Goal: Find specific page/section: Find specific page/section

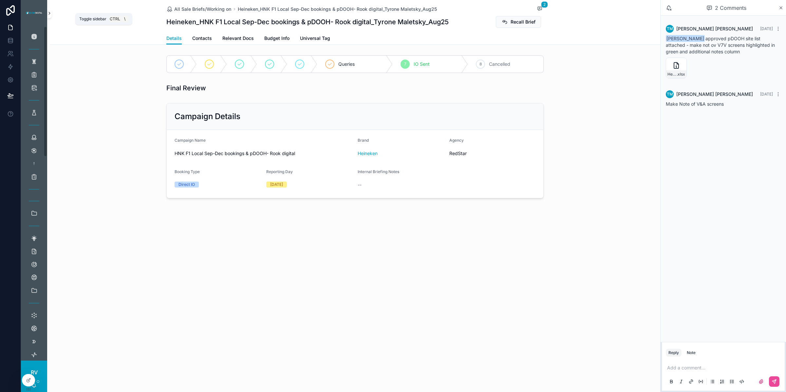
click at [51, 11] on icon "scrollable content" at bounding box center [49, 13] width 5 height 5
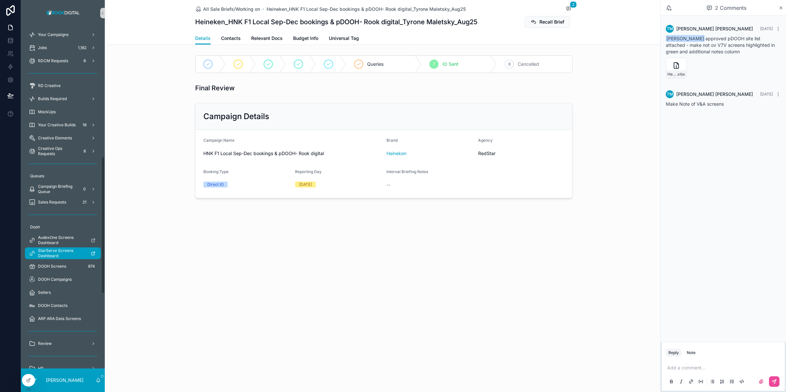
scroll to position [327, 0]
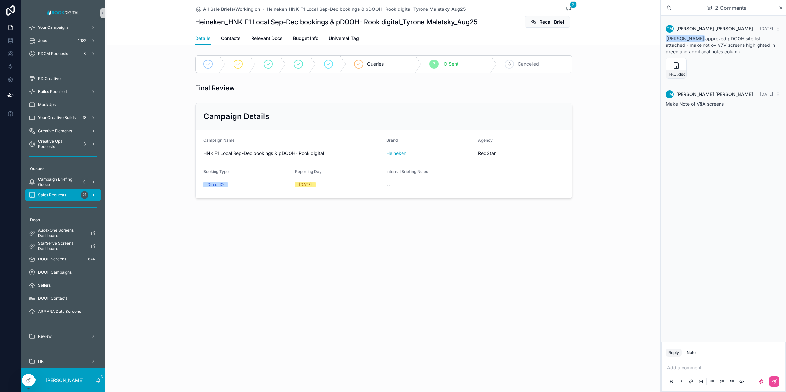
click at [70, 196] on div "Sales Requests 21" at bounding box center [63, 195] width 68 height 10
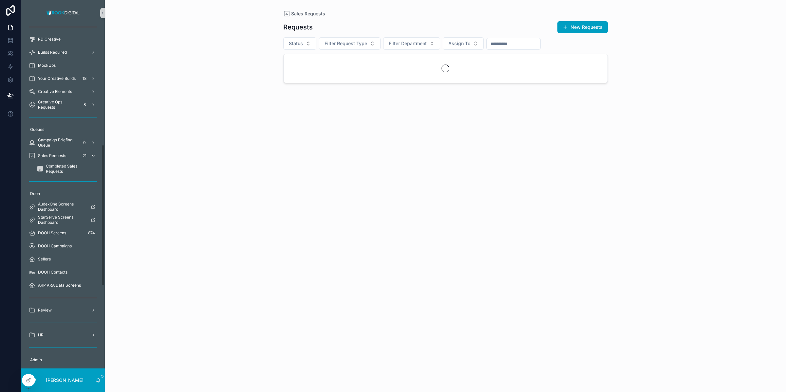
scroll to position [288, 0]
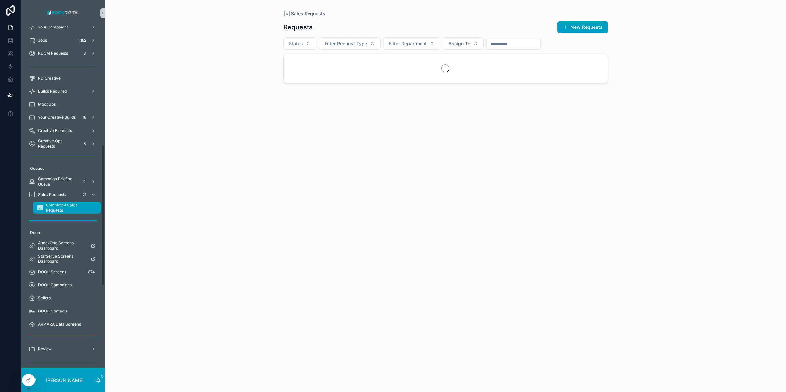
click at [59, 205] on span "Completed Sales Requests" at bounding box center [70, 208] width 48 height 10
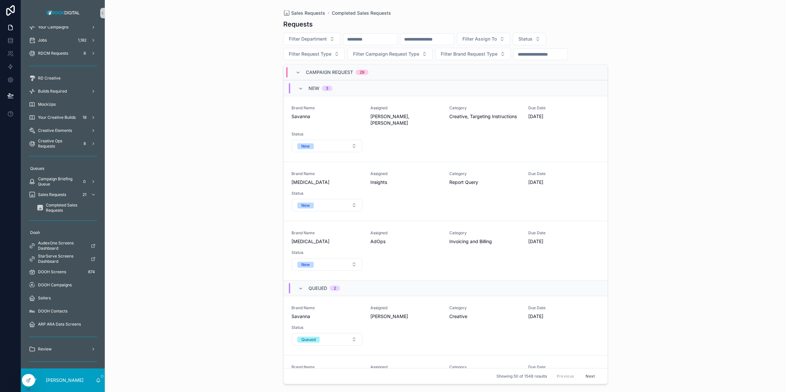
click at [434, 42] on input "scrollable content" at bounding box center [427, 39] width 54 height 9
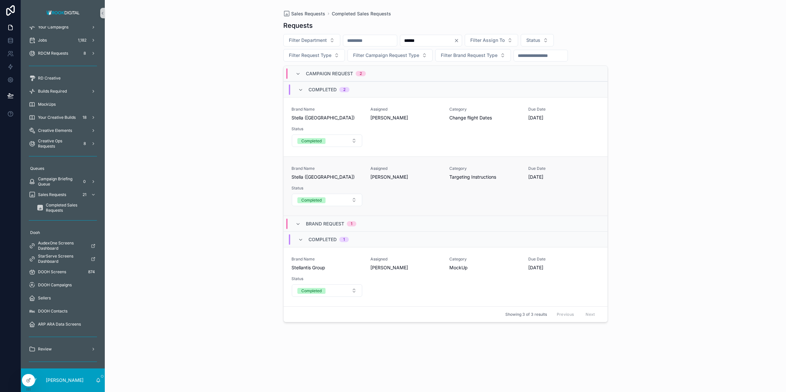
type input "******"
click at [486, 193] on div "Brand Name [PERSON_NAME] ([GEOGRAPHIC_DATA]) Assigned [PERSON_NAME] Category Ta…" at bounding box center [445, 186] width 308 height 41
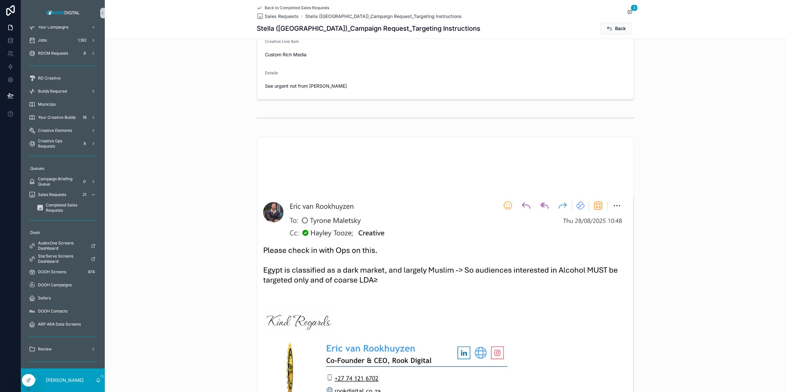
scroll to position [327, 0]
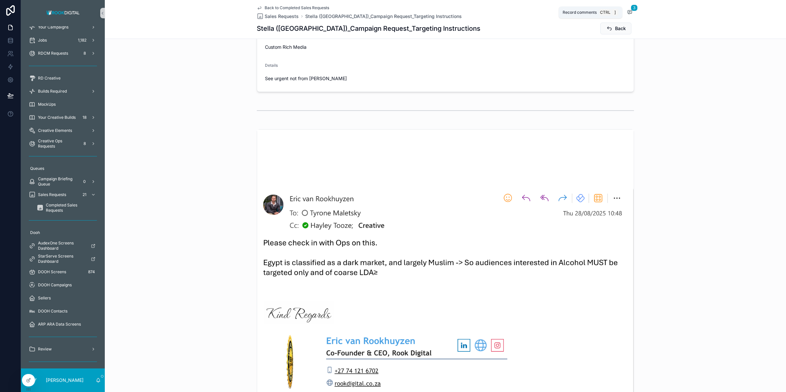
click at [630, 9] on span "3" at bounding box center [633, 8] width 7 height 7
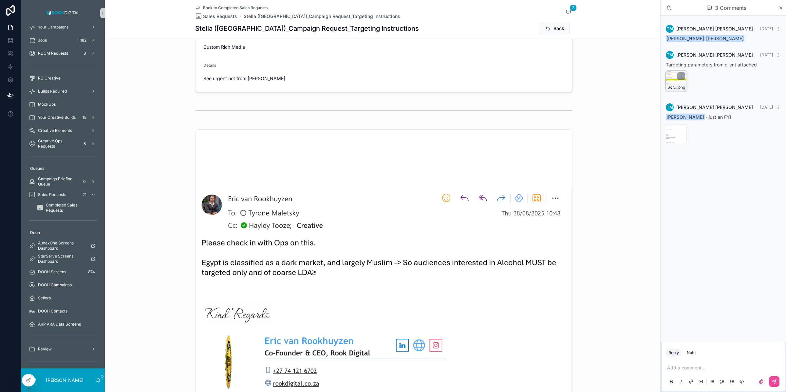
click at [673, 77] on div "Screenshot-2025-08-28-at-11.08.10 .png" at bounding box center [675, 81] width 21 height 21
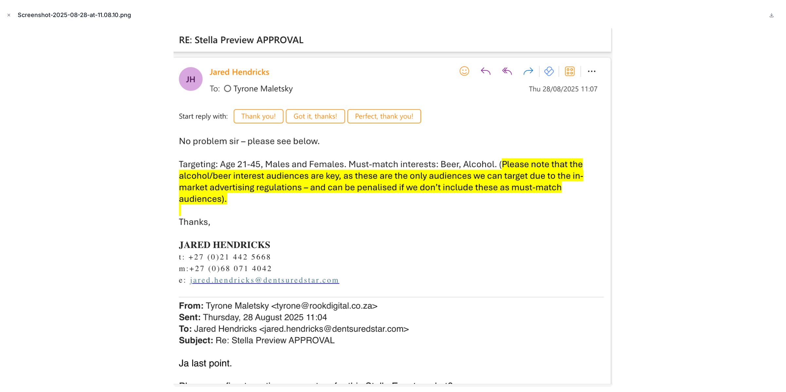
click at [256, 363] on img at bounding box center [392, 206] width 439 height 359
